Goal: Browse casually

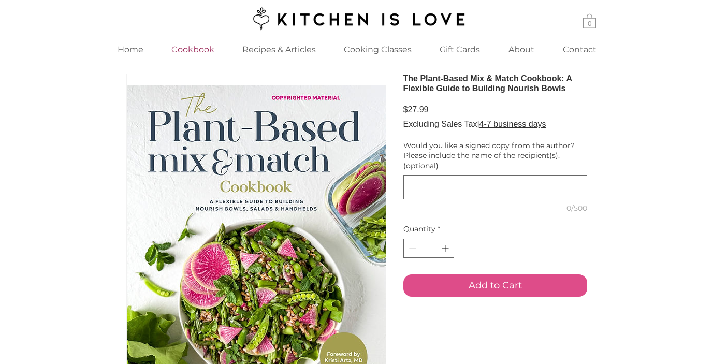
click at [196, 53] on p "Cookbook" at bounding box center [192, 49] width 53 height 22
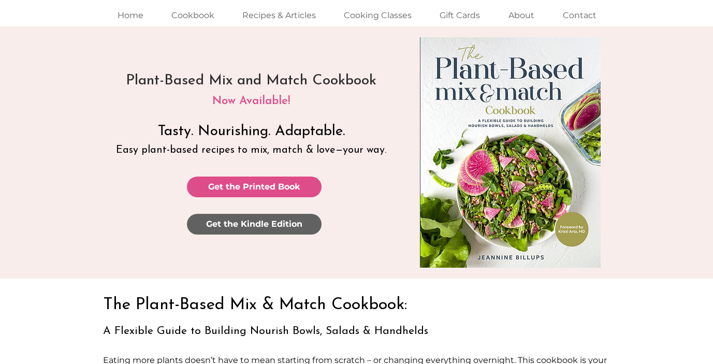
scroll to position [37, 0]
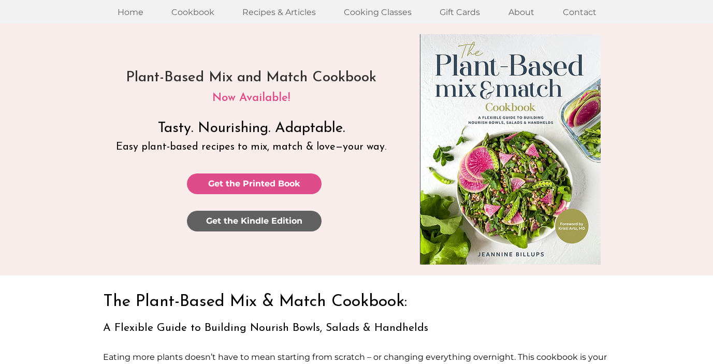
click at [235, 220] on span "Get the Kindle Edition" at bounding box center [254, 220] width 96 height 11
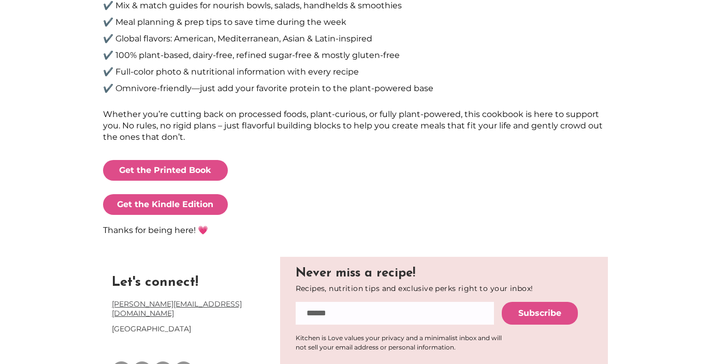
scroll to position [533, 0]
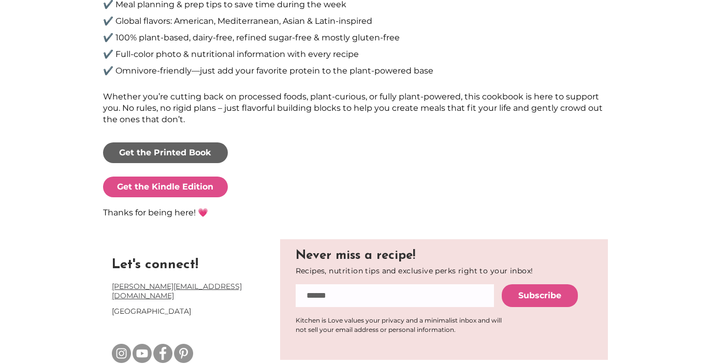
click at [190, 152] on span "Get the Printed Book" at bounding box center [165, 152] width 92 height 11
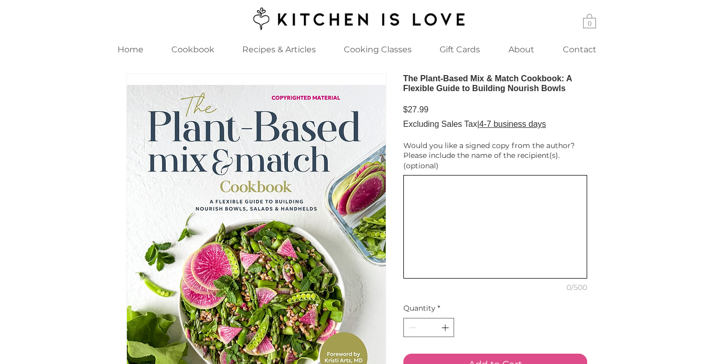
click at [412, 234] on textarea "Would you like a signed copy from the author? Please include the name of the re…" at bounding box center [495, 227] width 183 height 94
click at [432, 234] on textarea "**********" at bounding box center [495, 227] width 183 height 94
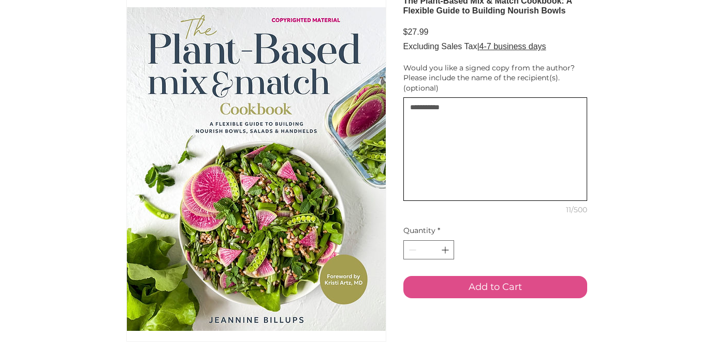
scroll to position [80, 0]
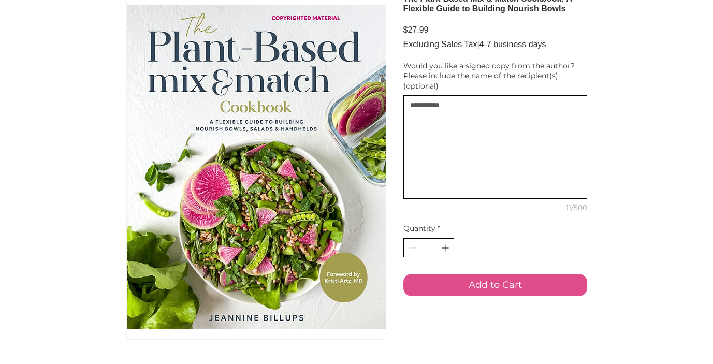
type textarea "**********"
click at [444, 253] on icon "Increment" at bounding box center [445, 247] width 11 height 11
type input "*"
click at [436, 296] on button "Add to Cart" at bounding box center [495, 285] width 184 height 22
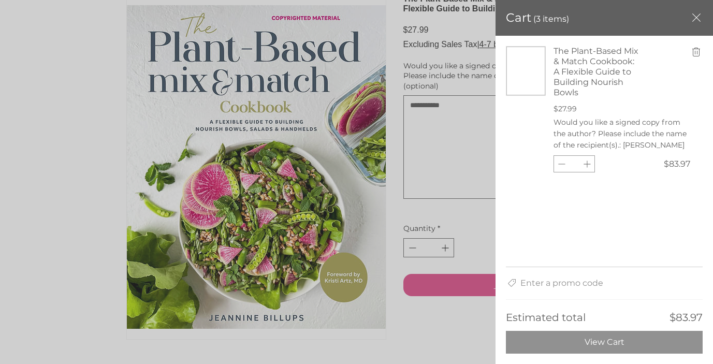
scroll to position [0, 0]
click at [564, 163] on icon "Decrement" at bounding box center [561, 163] width 11 height 11
type input "*"
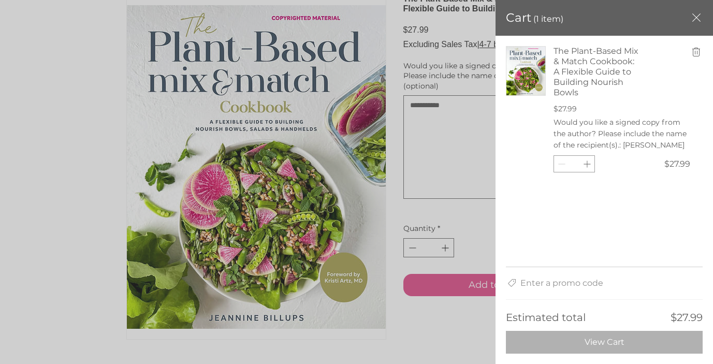
click at [589, 347] on span "View Cart" at bounding box center [605, 342] width 40 height 10
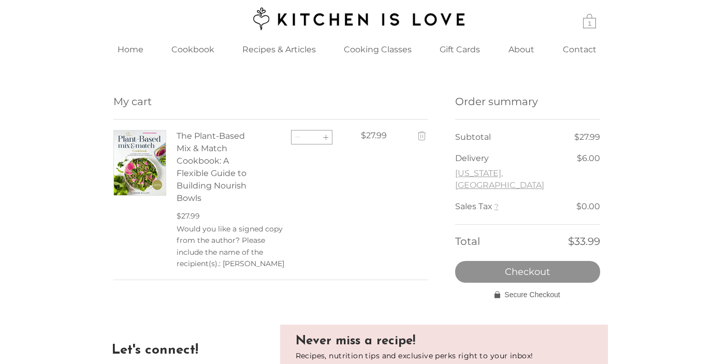
click at [529, 176] on button "[US_STATE], [GEOGRAPHIC_DATA]" at bounding box center [516, 179] width 122 height 23
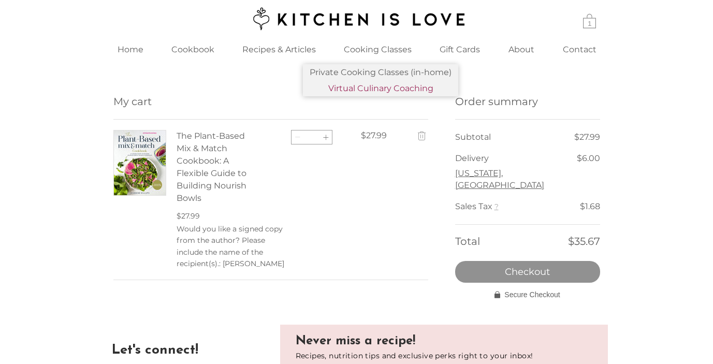
click at [364, 90] on p "Virtual Culinary Coaching" at bounding box center [380, 88] width 113 height 16
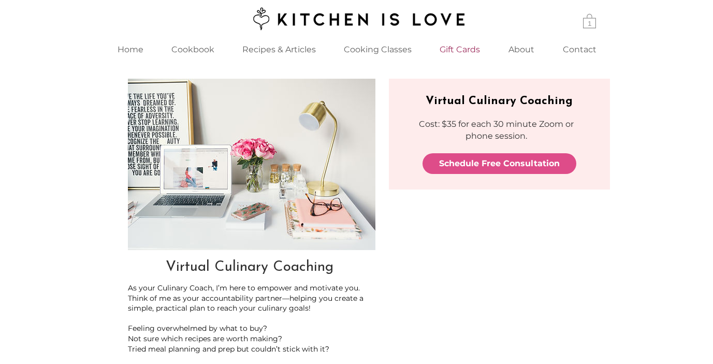
click at [451, 48] on p "Gift Cards" at bounding box center [460, 49] width 51 height 22
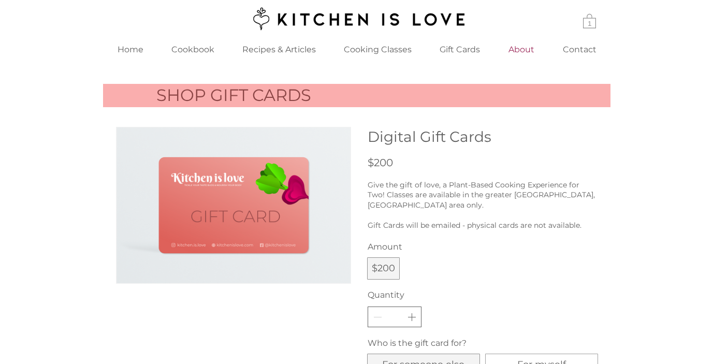
click at [518, 49] on p "About" at bounding box center [521, 49] width 36 height 22
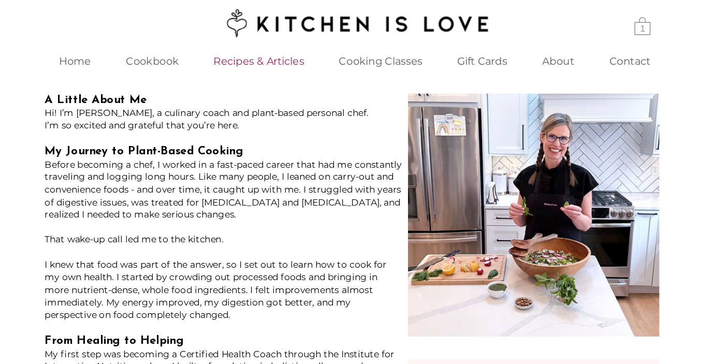
click at [286, 51] on p "Recipes & Articles" at bounding box center [279, 49] width 84 height 22
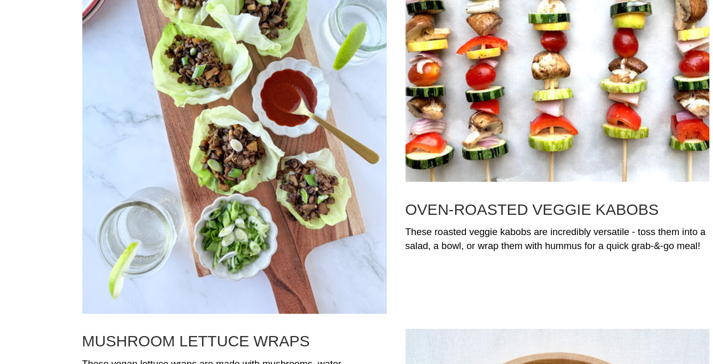
scroll to position [567, 0]
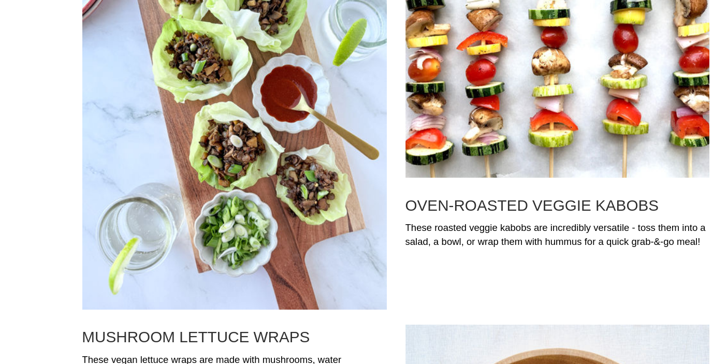
click at [400, 109] on img "Blog feed" at bounding box center [488, 99] width 246 height 228
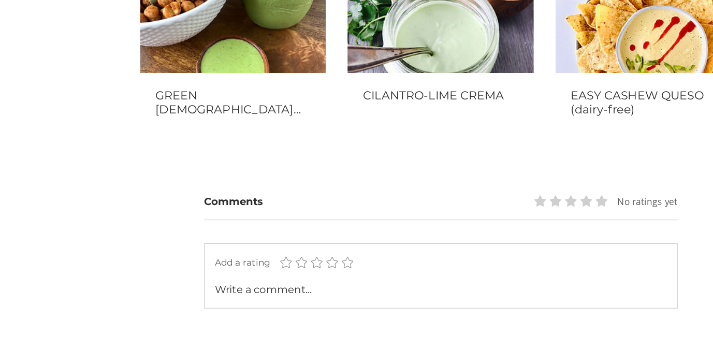
scroll to position [1256, 0]
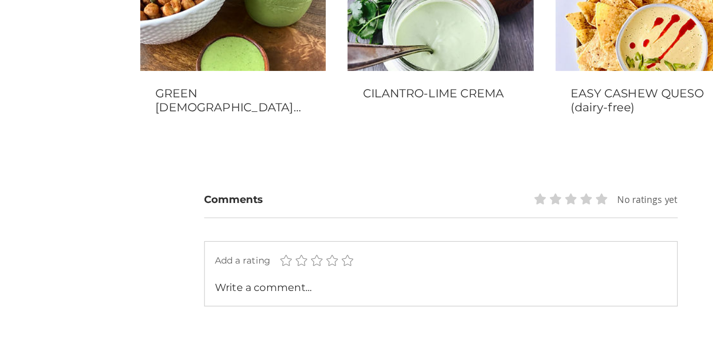
click at [364, 122] on img "CILANTRO-LIME CREMA" at bounding box center [356, 84] width 151 height 85
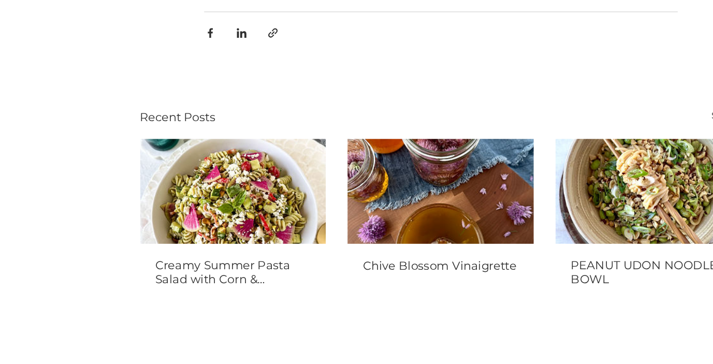
scroll to position [930, 0]
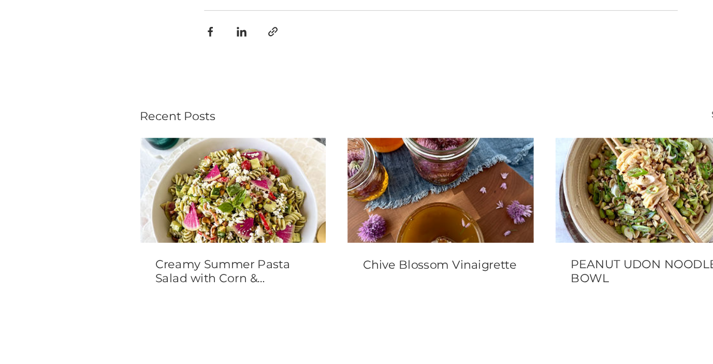
click at [506, 224] on img "PEANUT UDON NOODLE BOWL" at bounding box center [525, 223] width 151 height 85
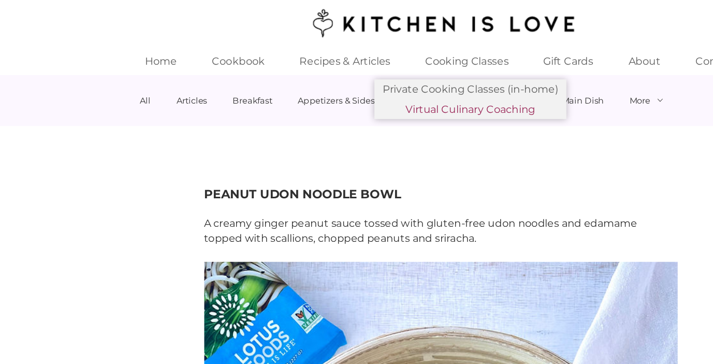
click at [376, 88] on p "Virtual Culinary Coaching" at bounding box center [380, 88] width 113 height 16
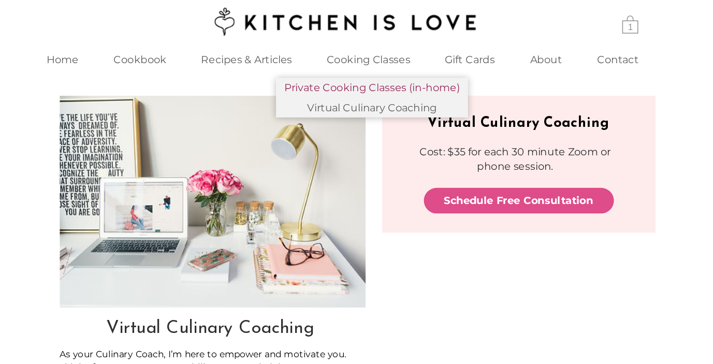
click at [377, 75] on p "Private Cooking Classes (in-home)" at bounding box center [381, 72] width 150 height 16
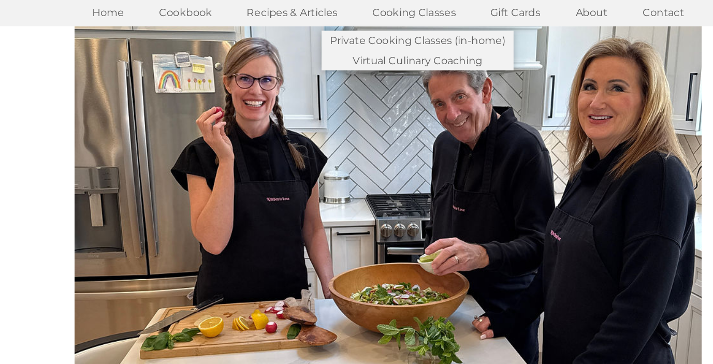
scroll to position [15, 0]
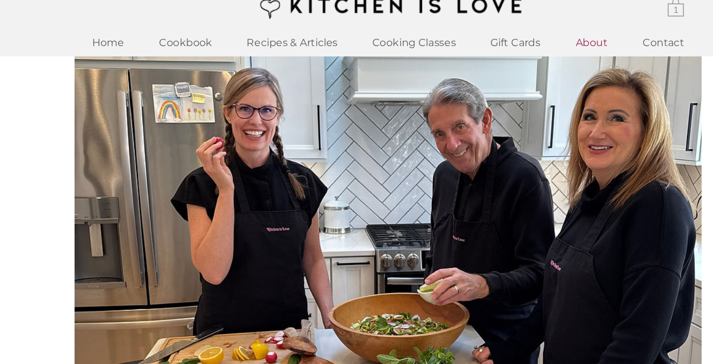
click at [514, 34] on p "About" at bounding box center [521, 34] width 36 height 22
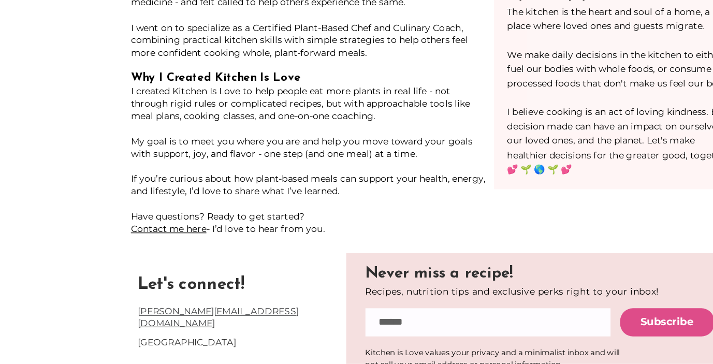
scroll to position [280, 0]
